Goal: Task Accomplishment & Management: Manage account settings

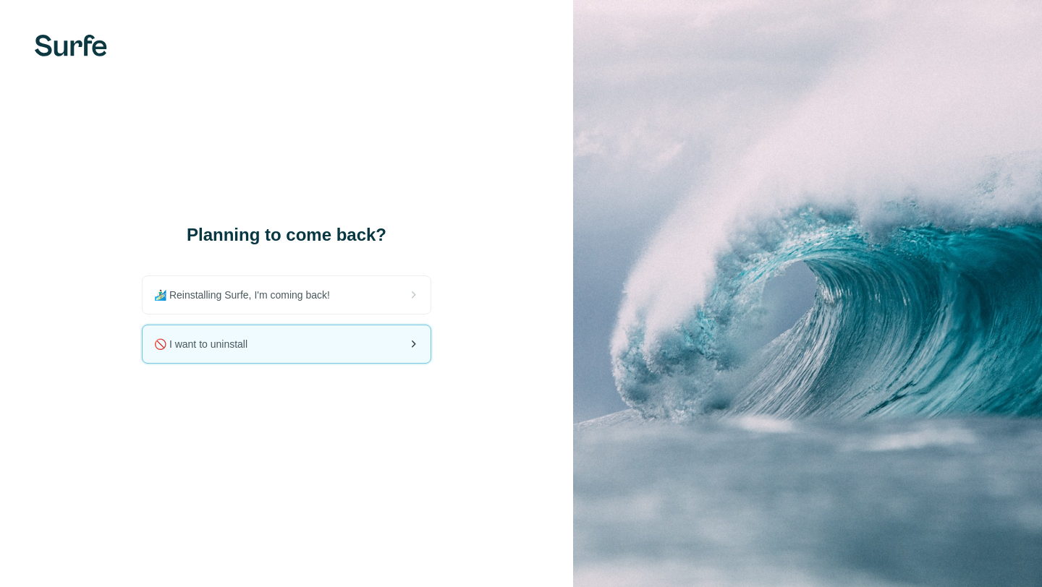
click at [358, 338] on div "🚫 I want to uninstall" at bounding box center [286, 344] width 288 height 38
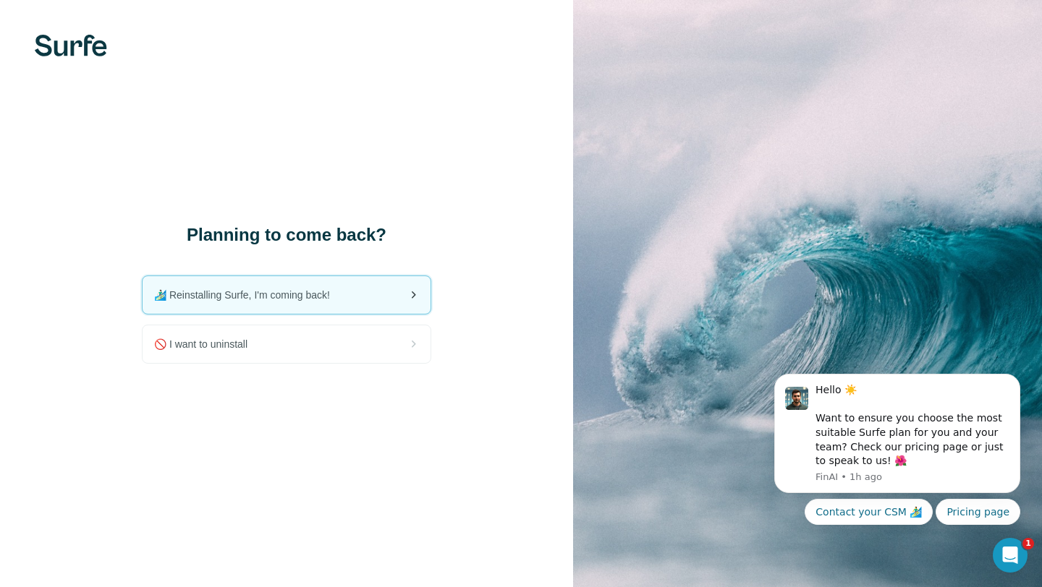
click at [362, 290] on div "🏄🏻‍♂️ Reinstalling Surfe, I'm coming back!" at bounding box center [286, 295] width 288 height 38
